Goal: Task Accomplishment & Management: Manage account settings

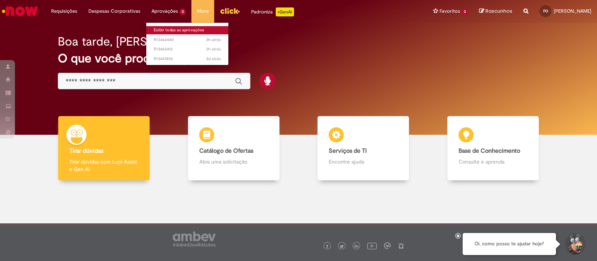
click at [175, 31] on link "Exibir todas as aprovações" at bounding box center [187, 30] width 82 height 8
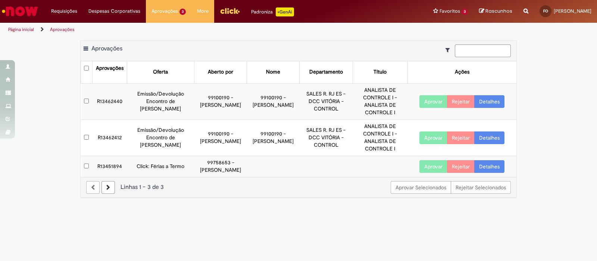
click at [435, 173] on button "Aprovar" at bounding box center [434, 166] width 28 height 13
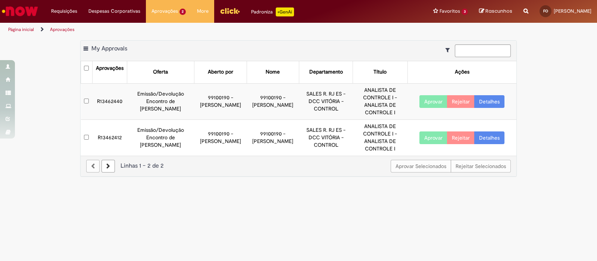
click at [431, 138] on button "Aprovar" at bounding box center [434, 137] width 28 height 13
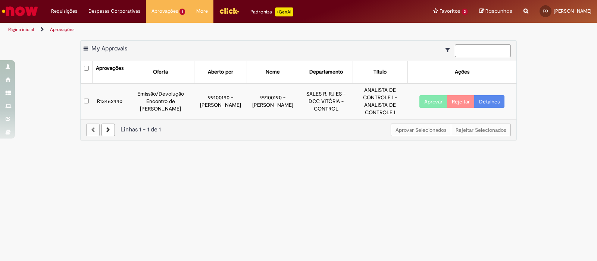
drag, startPoint x: 244, startPoint y: 97, endPoint x: 276, endPoint y: 117, distance: 37.8
click at [276, 117] on td "99100190 - [PERSON_NAME]" at bounding box center [273, 101] width 53 height 36
click at [278, 149] on main "Aprovações Exportar como PDF Exportar como Excel Exportar como CSV My Approvals…" at bounding box center [298, 149] width 597 height 224
click at [34, 10] on img "Ir para a Homepage" at bounding box center [20, 11] width 38 height 15
